Goal: Download file/media

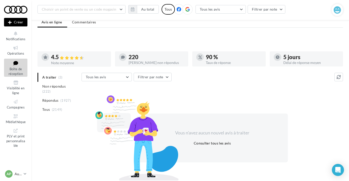
click at [27, 57] on ul "Opérations Boîte de réception Visibilité en ligne Campagnes Médiathèque" at bounding box center [15, 84] width 27 height 85
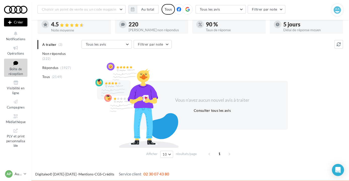
click at [20, 61] on icon at bounding box center [16, 63] width 20 height 7
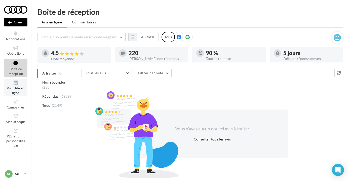
click at [14, 89] on span "Visibilité en ligne" at bounding box center [16, 90] width 18 height 9
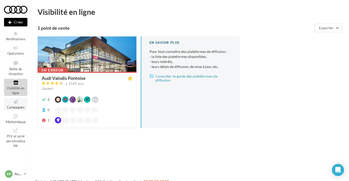
click at [16, 107] on span "Campagnes" at bounding box center [16, 107] width 18 height 4
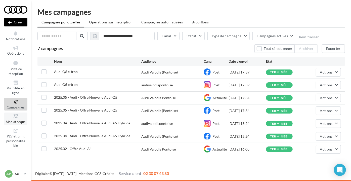
click at [18, 117] on icon at bounding box center [16, 116] width 20 height 6
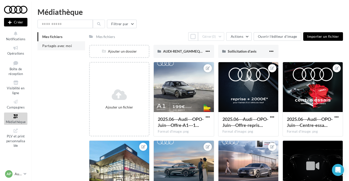
click at [66, 45] on span "Partagés avec moi" at bounding box center [57, 46] width 30 height 4
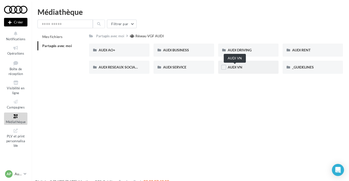
click at [238, 68] on span "AUDI VN" at bounding box center [235, 67] width 15 height 4
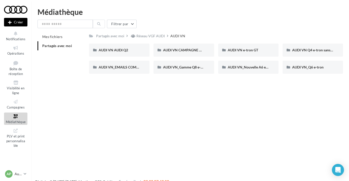
click at [152, 117] on div "Nouvelle campagne Créer Notifications Opérations Boîte de réception Visibilité …" at bounding box center [174, 98] width 349 height 181
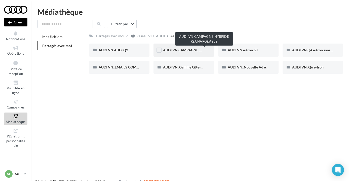
click at [185, 52] on span "AUDI VN CAMPAGNE HYBRIDE RECHARGEABLE" at bounding box center [202, 50] width 79 height 4
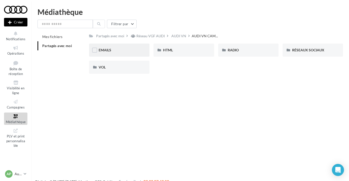
click at [127, 53] on div "EMAILS" at bounding box center [119, 50] width 60 height 13
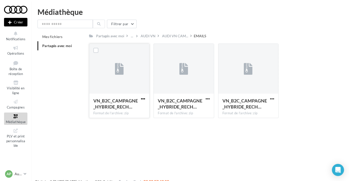
click at [142, 99] on span "button" at bounding box center [143, 99] width 4 height 4
click at [130, 109] on button "Télécharger" at bounding box center [121, 108] width 50 height 13
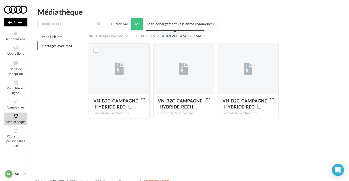
click at [165, 35] on span "AUDI VN CAM..." at bounding box center [175, 35] width 26 height 5
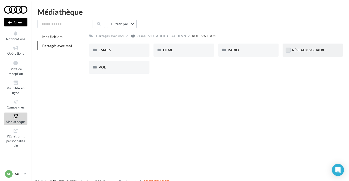
click at [290, 52] on label at bounding box center [288, 50] width 5 height 5
click at [297, 53] on div "RÉSEAUX SOCIAUX" at bounding box center [312, 50] width 60 height 13
click at [299, 50] on span "RÉSEAUX SOCIAUX" at bounding box center [308, 50] width 32 height 4
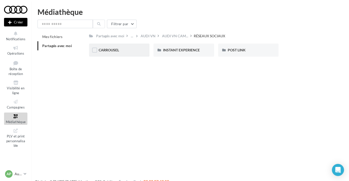
click at [117, 51] on span "CARROUSEL" at bounding box center [109, 50] width 20 height 4
click at [121, 49] on div "A3 TFSI e" at bounding box center [119, 50] width 41 height 5
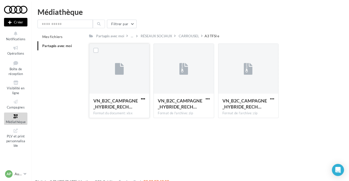
click at [144, 99] on span "button" at bounding box center [143, 99] width 4 height 4
click at [141, 108] on button "Télécharger" at bounding box center [121, 108] width 50 height 13
click at [120, 37] on div "Partagés avec moi" at bounding box center [110, 35] width 28 height 5
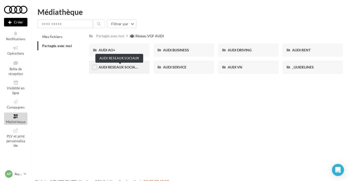
click at [135, 67] on span "AUDI RESEAUX SOCIAUX" at bounding box center [120, 67] width 42 height 4
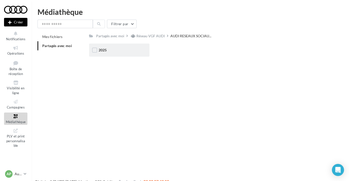
click at [134, 54] on div "2025" at bounding box center [119, 50] width 60 height 13
